Goal: Information Seeking & Learning: Learn about a topic

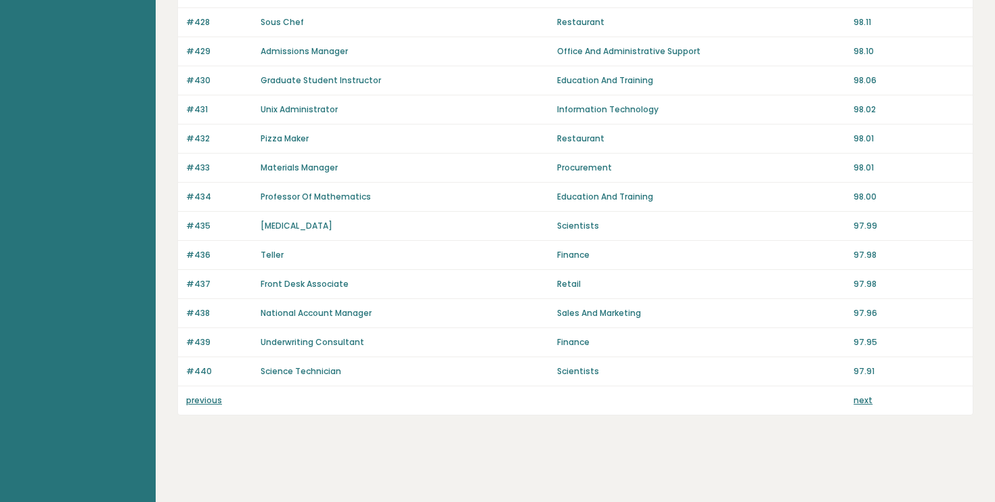
scroll to position [931, 0]
click at [863, 403] on link "next" at bounding box center [863, 401] width 19 height 12
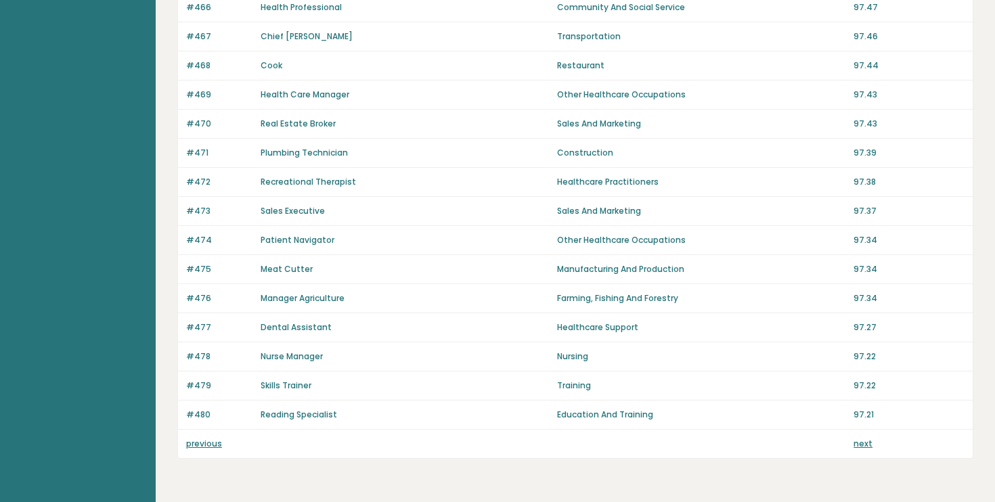
scroll to position [903, 0]
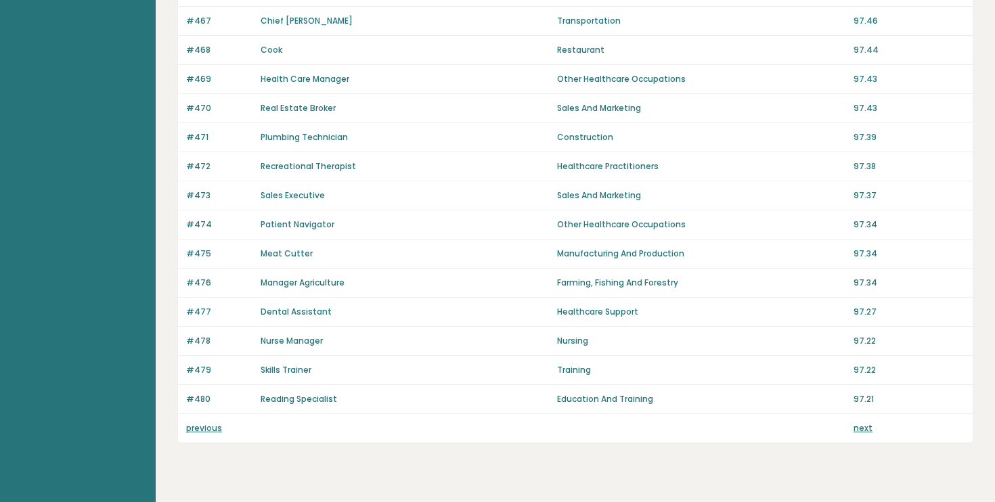
click at [863, 429] on link "next" at bounding box center [863, 428] width 19 height 12
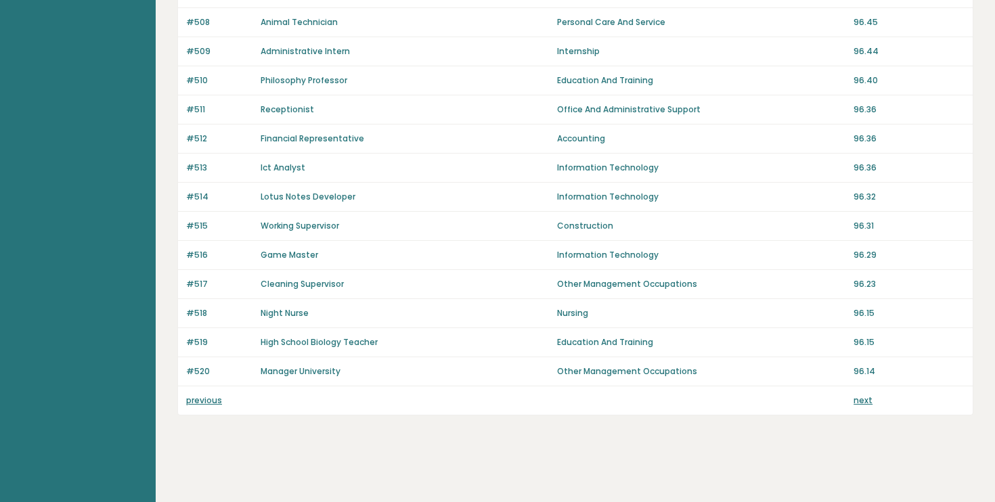
scroll to position [931, 0]
click at [857, 400] on link "next" at bounding box center [863, 401] width 19 height 12
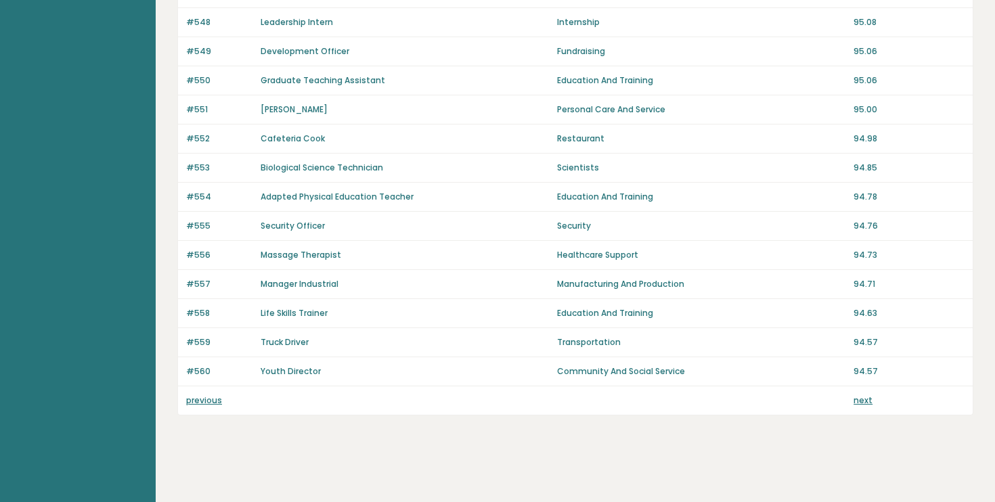
scroll to position [931, 0]
click at [866, 401] on link "next" at bounding box center [863, 401] width 19 height 12
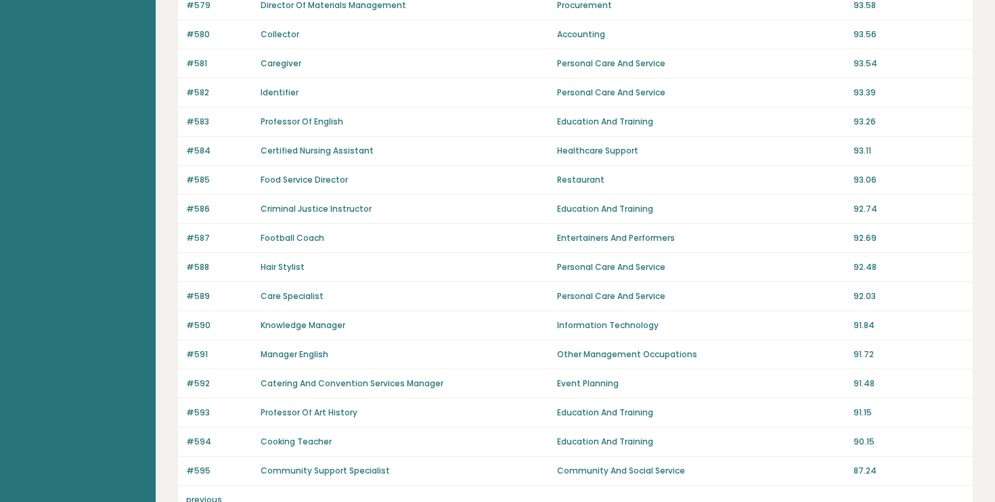
scroll to position [755, 0]
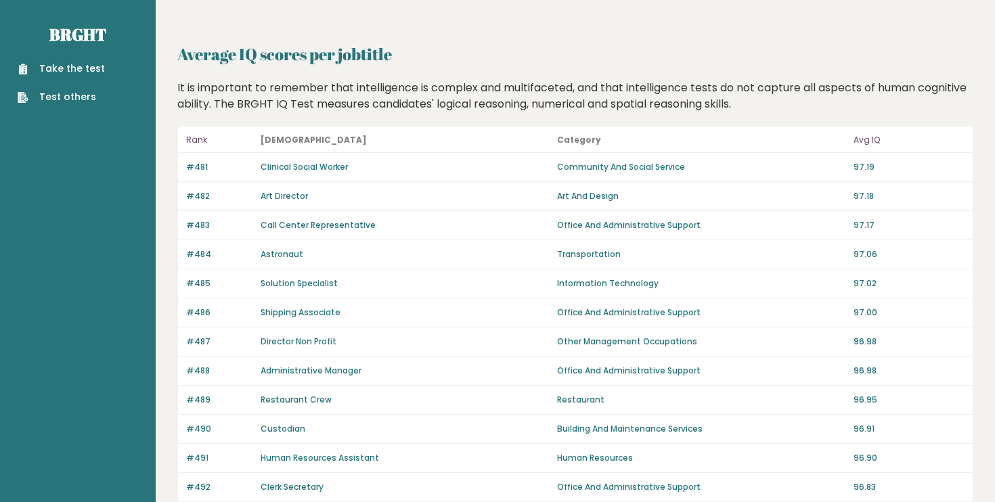
scroll to position [931, 0]
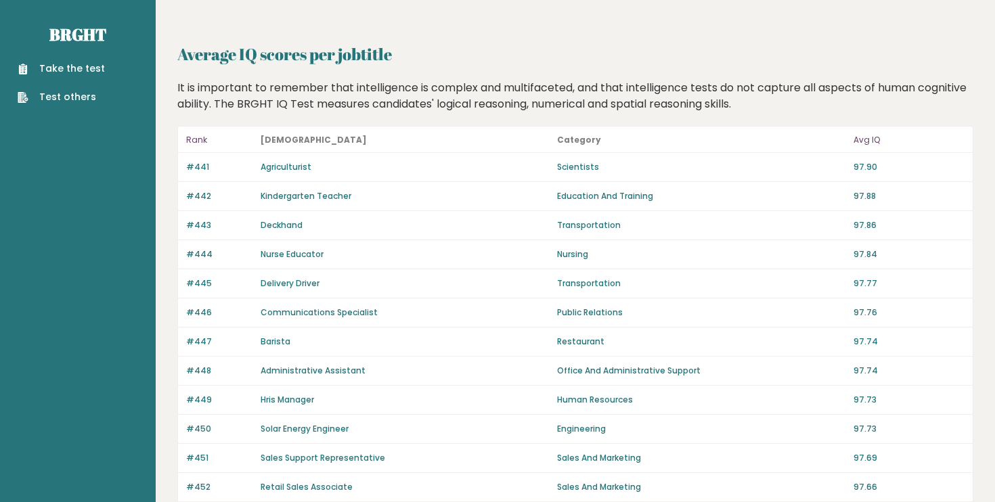
scroll to position [903, 0]
